Goal: Check status: Check status

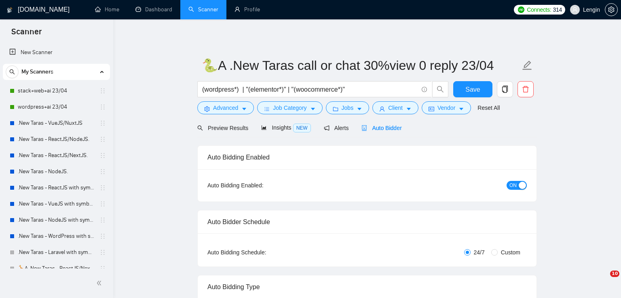
radio input "false"
radio input "true"
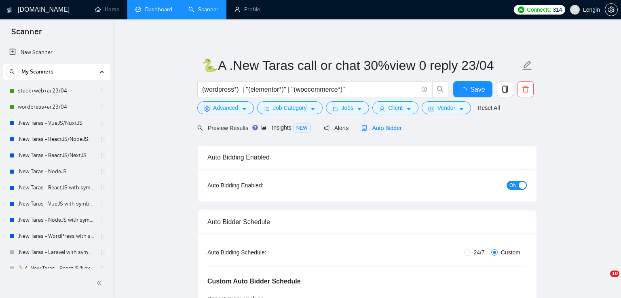
click at [148, 7] on link "Dashboard" at bounding box center [153, 9] width 37 height 7
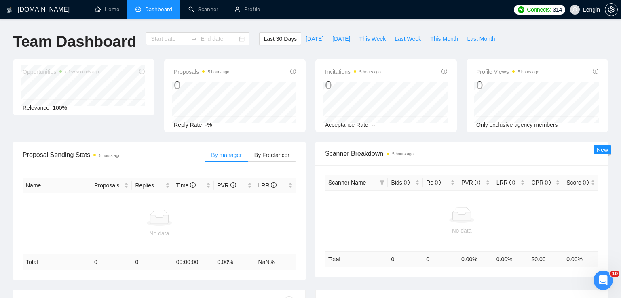
type input "[DATE]"
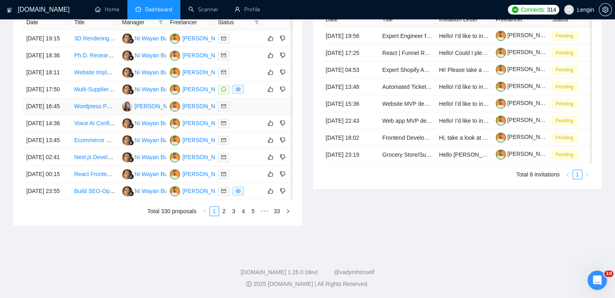
scroll to position [404, 0]
click at [226, 216] on link "2" at bounding box center [224, 211] width 9 height 9
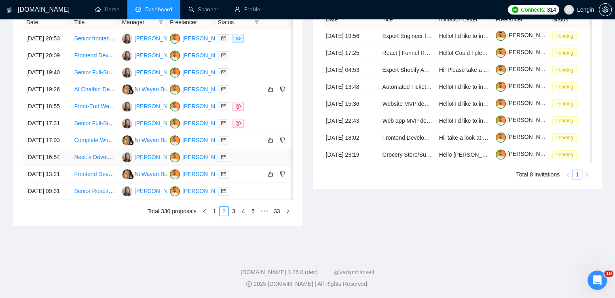
scroll to position [418, 0]
click at [232, 216] on link "3" at bounding box center [233, 211] width 9 height 9
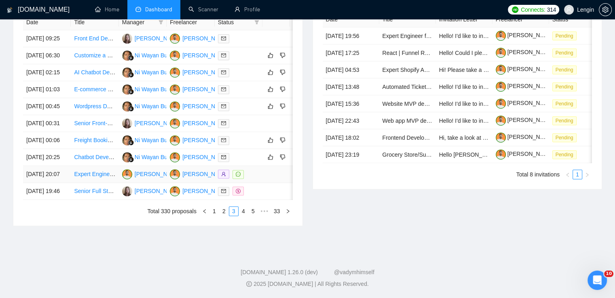
scroll to position [424, 0]
click at [245, 216] on link "4" at bounding box center [243, 211] width 9 height 9
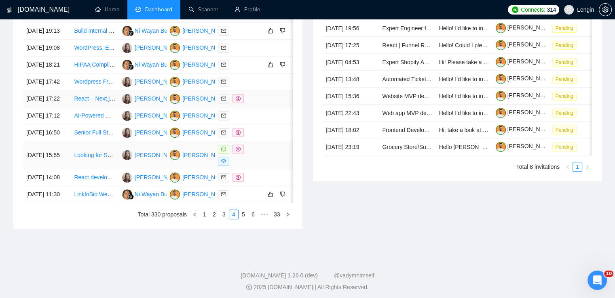
scroll to position [396, 0]
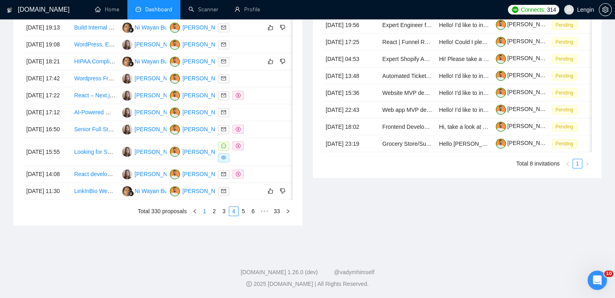
click at [207, 216] on link "1" at bounding box center [204, 211] width 9 height 9
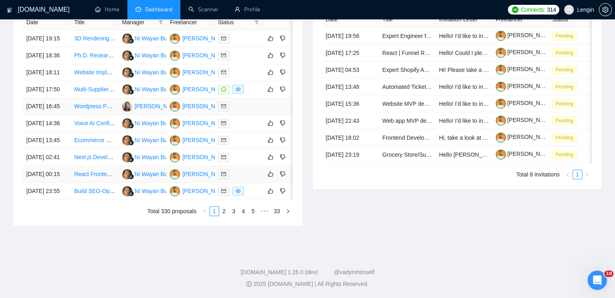
scroll to position [399, 0]
click at [224, 216] on link "2" at bounding box center [224, 211] width 9 height 9
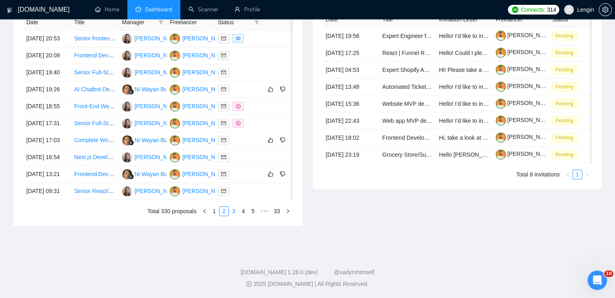
click at [232, 216] on link "3" at bounding box center [233, 211] width 9 height 9
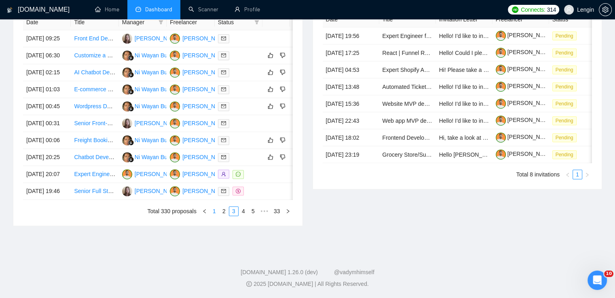
click at [214, 216] on link "1" at bounding box center [214, 211] width 9 height 9
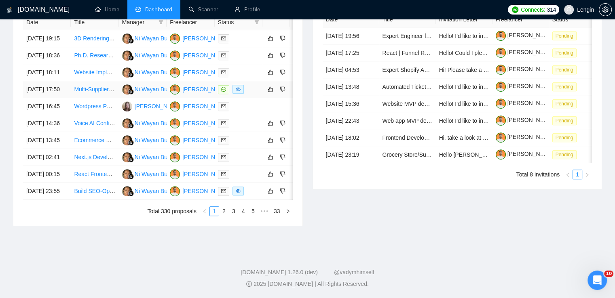
scroll to position [343, 0]
